Goal: Task Accomplishment & Management: Manage account settings

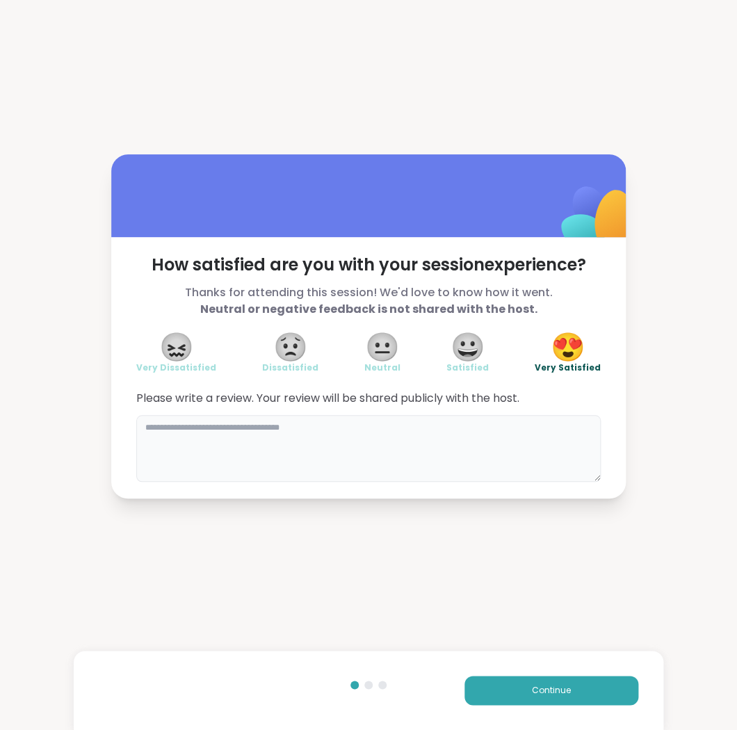
click at [449, 461] on textarea at bounding box center [368, 448] width 465 height 67
type textarea "**********"
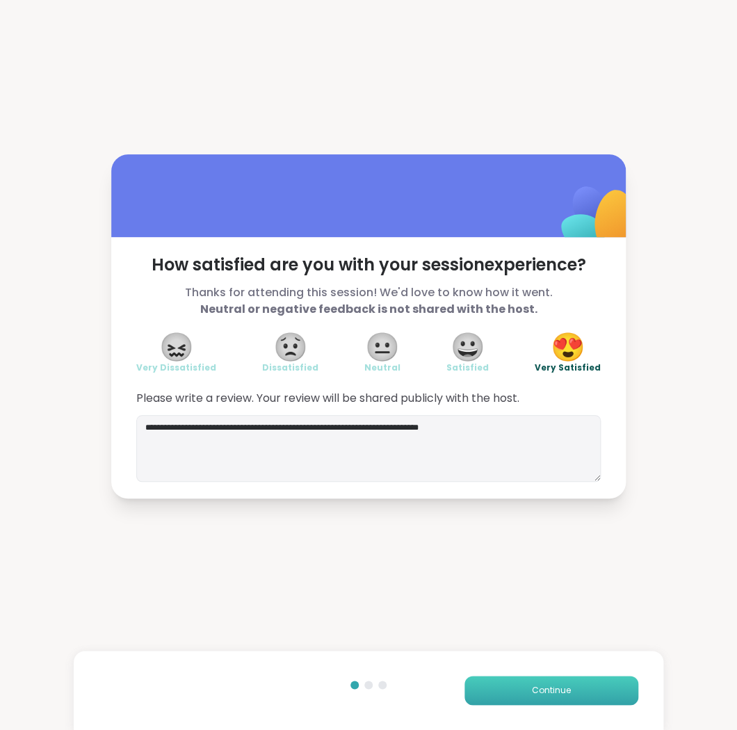
click at [621, 689] on button "Continue" at bounding box center [552, 690] width 174 height 29
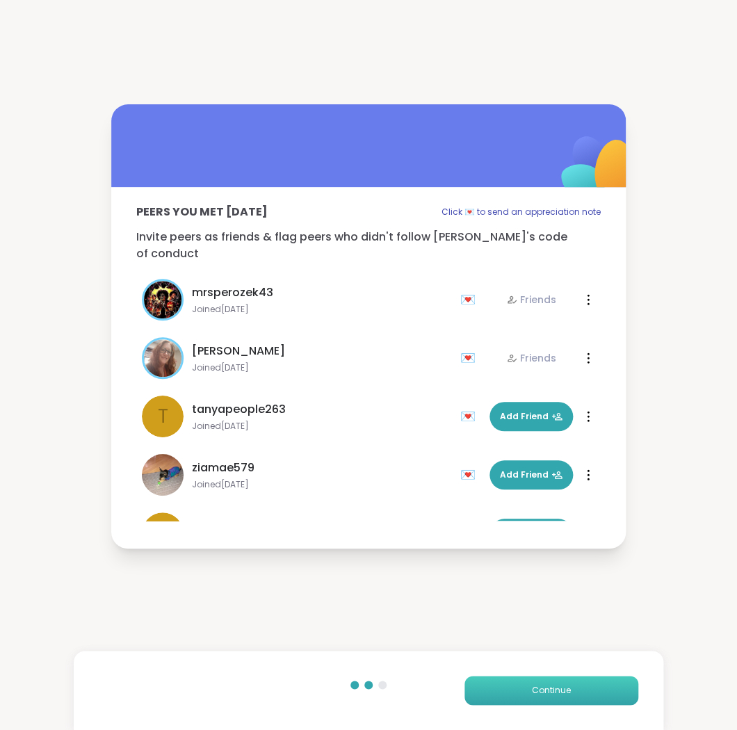
click at [614, 683] on button "Continue" at bounding box center [552, 690] width 174 height 29
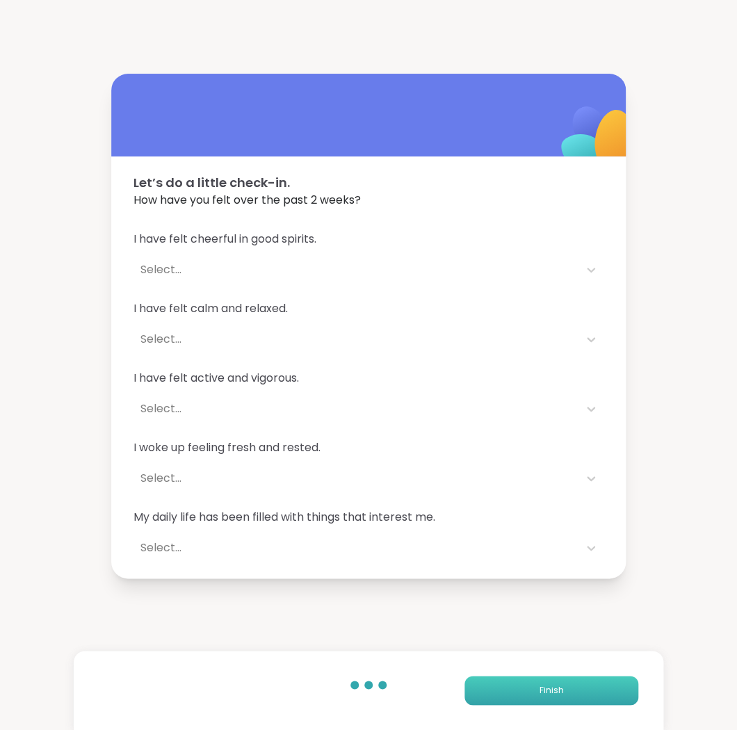
click at [614, 683] on button "Finish" at bounding box center [552, 690] width 174 height 29
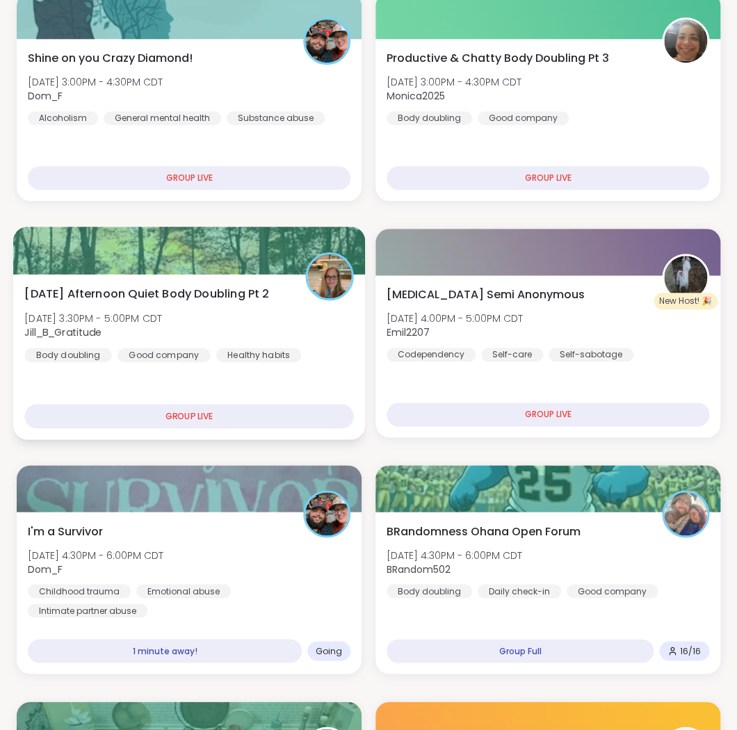
scroll to position [236, 0]
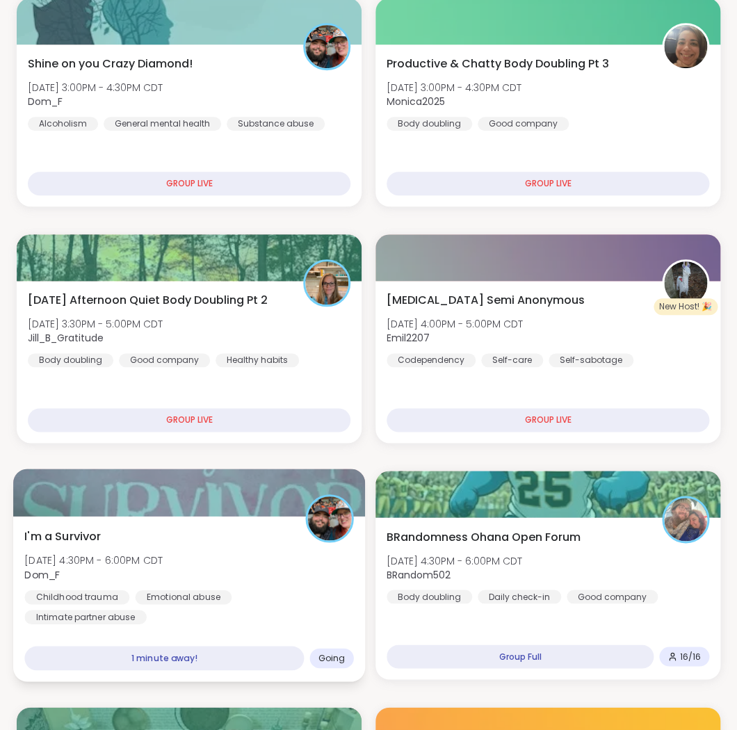
click at [308, 581] on div "I'm a Survivor [DATE] 4:30PM - 6:00PM CDT Dom_F Childhood trauma Emotional abus…" at bounding box center [188, 575] width 329 height 97
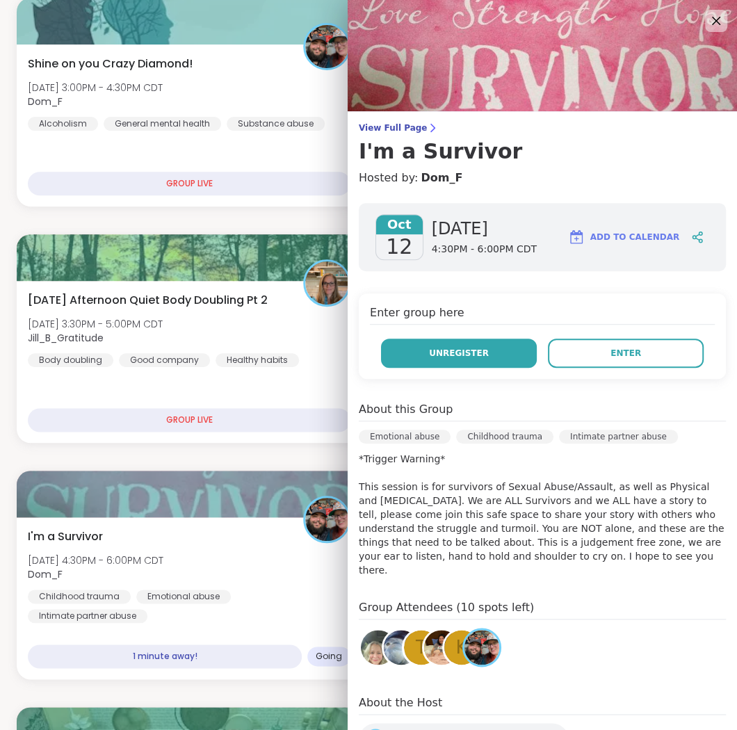
click at [480, 354] on span "Unregister" at bounding box center [459, 353] width 60 height 13
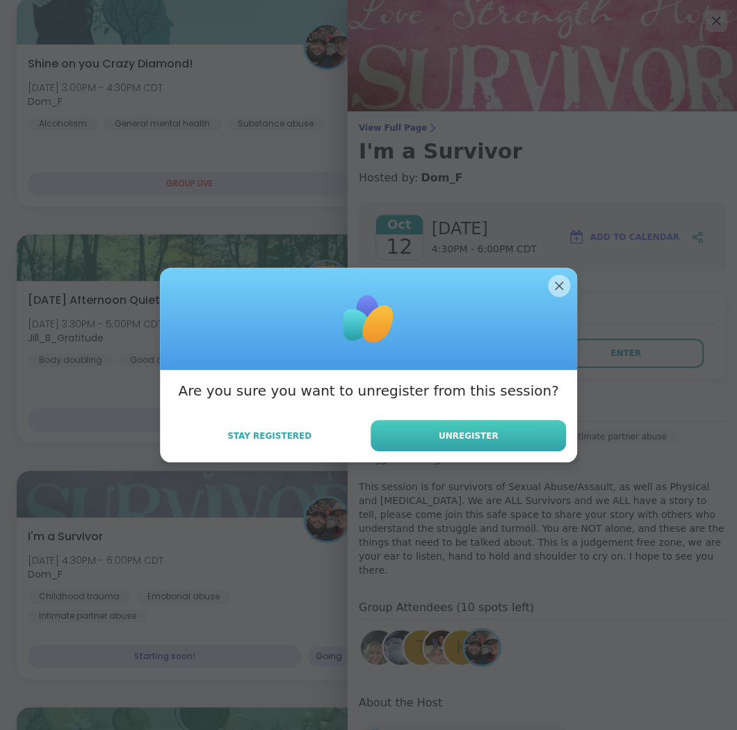
click at [492, 434] on span "Unregister" at bounding box center [469, 436] width 60 height 13
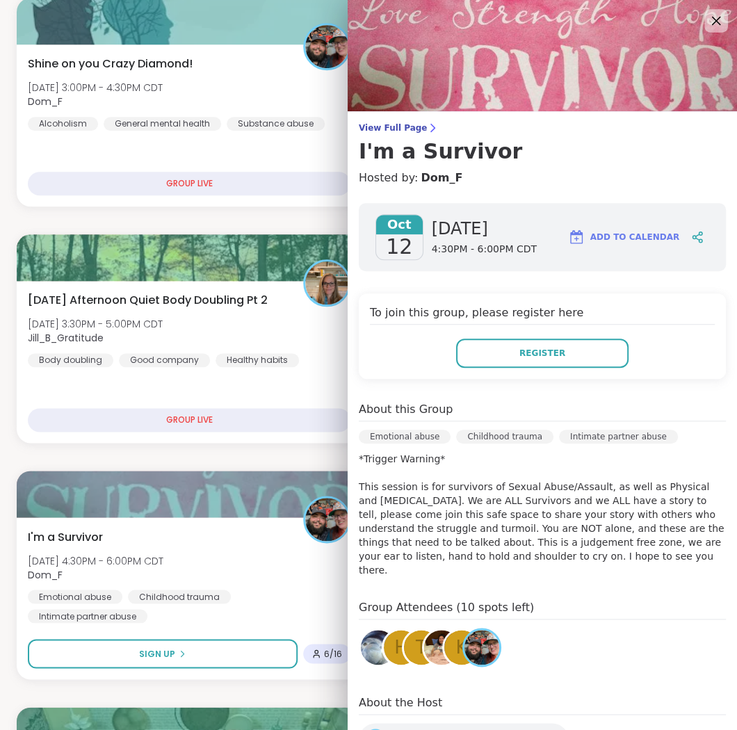
click at [714, 17] on icon at bounding box center [715, 20] width 17 height 17
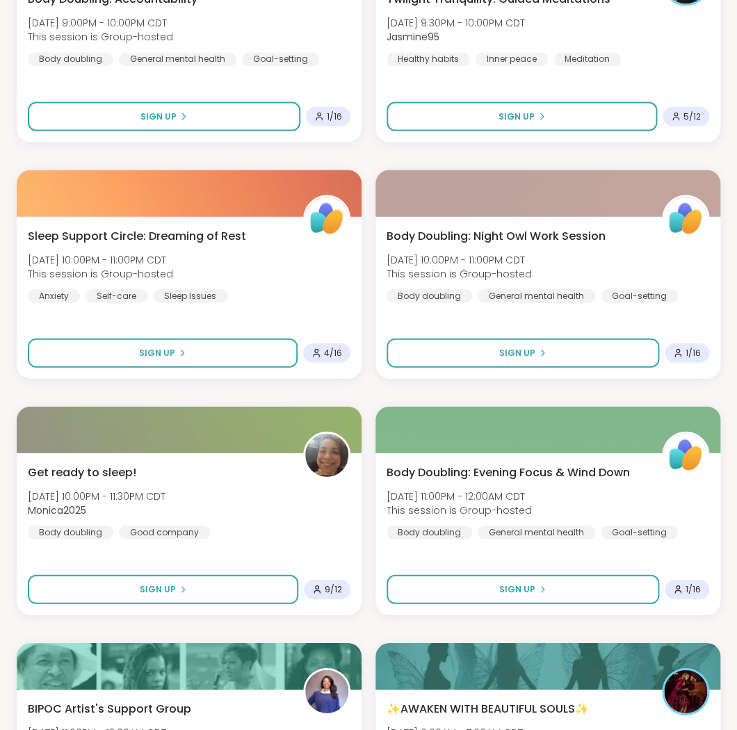
scroll to position [3790, 0]
